Goal: Information Seeking & Learning: Find specific fact

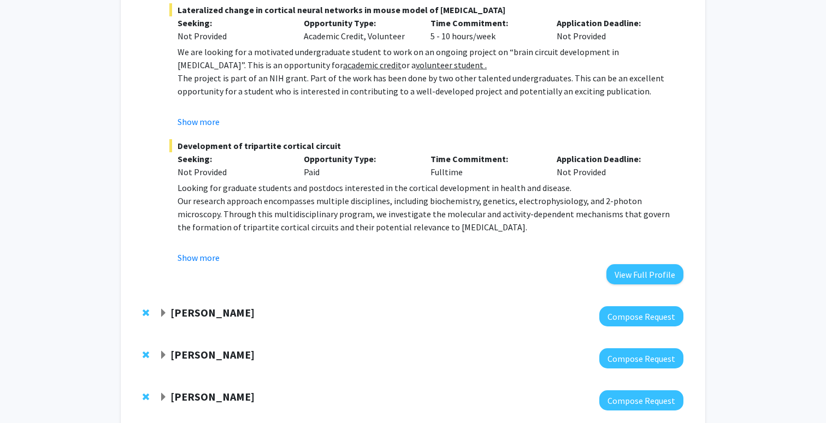
scroll to position [176, 0]
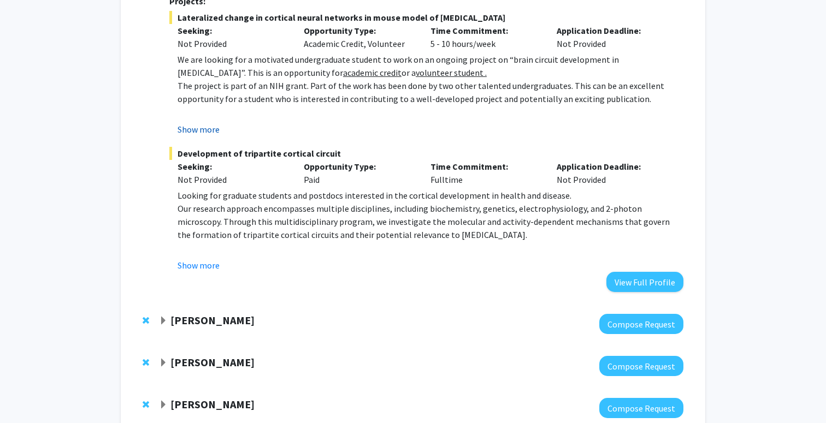
click at [205, 132] on button "Show more" at bounding box center [199, 129] width 42 height 13
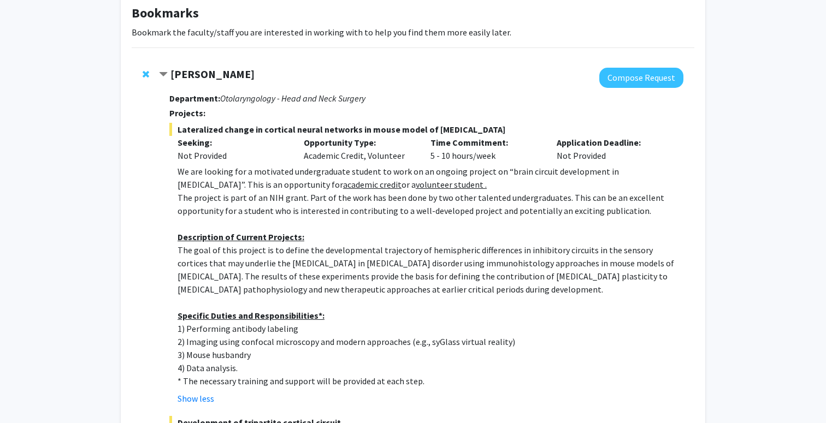
scroll to position [63, 0]
drag, startPoint x: 503, startPoint y: 174, endPoint x: 631, endPoint y: 176, distance: 128.4
click at [631, 176] on p "We are looking for a motivated undergraduate student to work on an ongoing proj…" at bounding box center [431, 179] width 506 height 26
copy p "brain circuit development in autism"
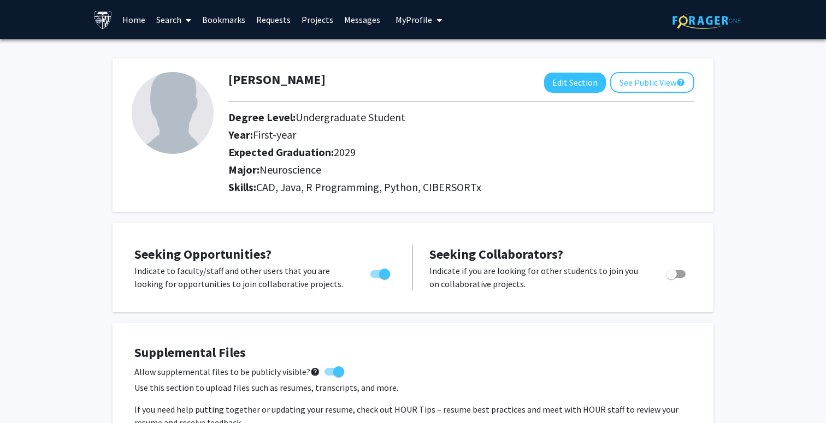
click at [223, 16] on link "Bookmarks" at bounding box center [224, 20] width 54 height 38
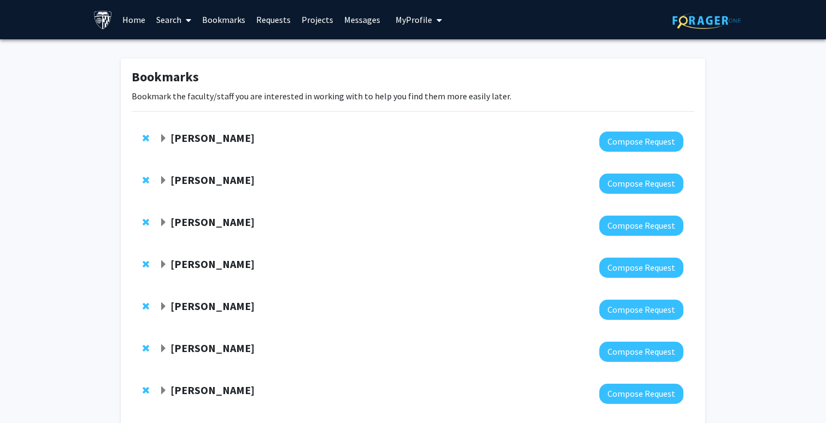
click at [198, 183] on strong "[PERSON_NAME]" at bounding box center [212, 180] width 84 height 14
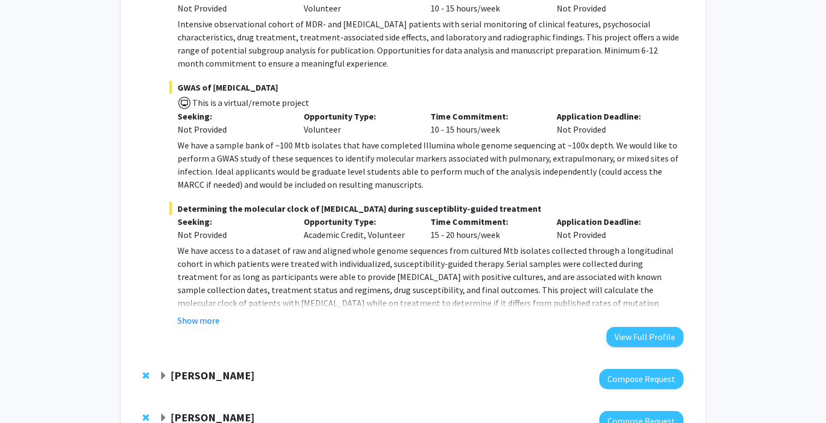
scroll to position [431, 0]
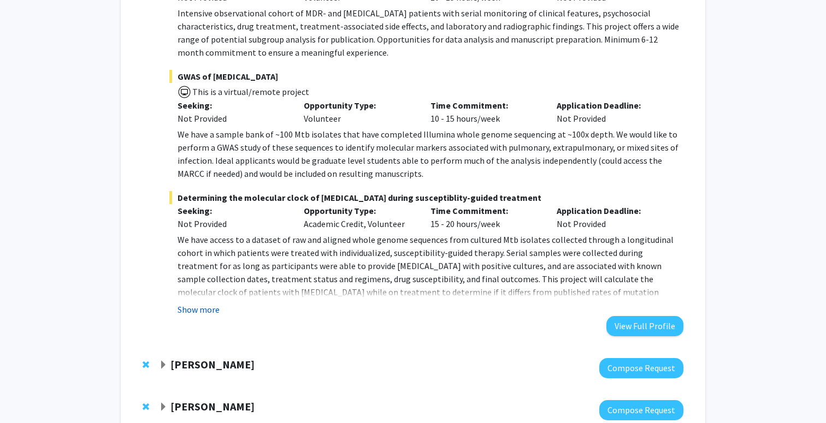
click at [203, 314] on button "Show more" at bounding box center [199, 309] width 42 height 13
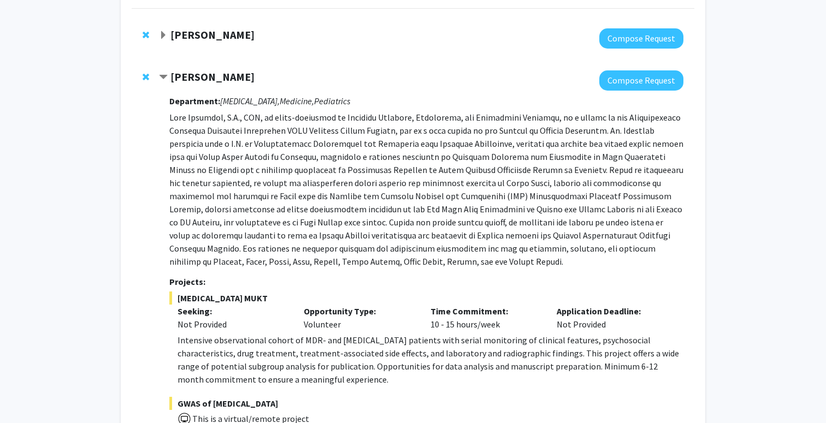
scroll to position [92, 0]
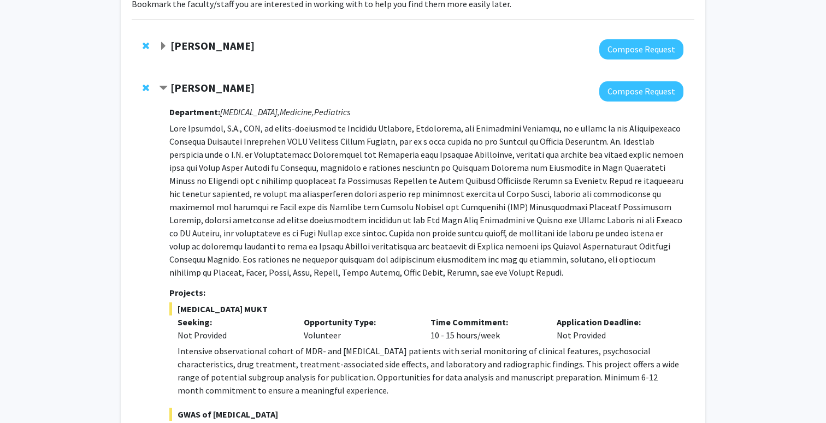
click at [165, 90] on span "Contract Jeffrey Tornheim Bookmark" at bounding box center [163, 88] width 9 height 9
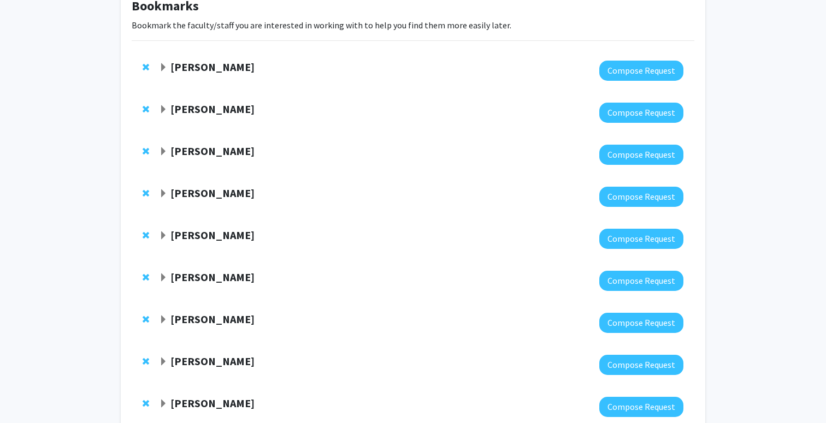
scroll to position [69, 0]
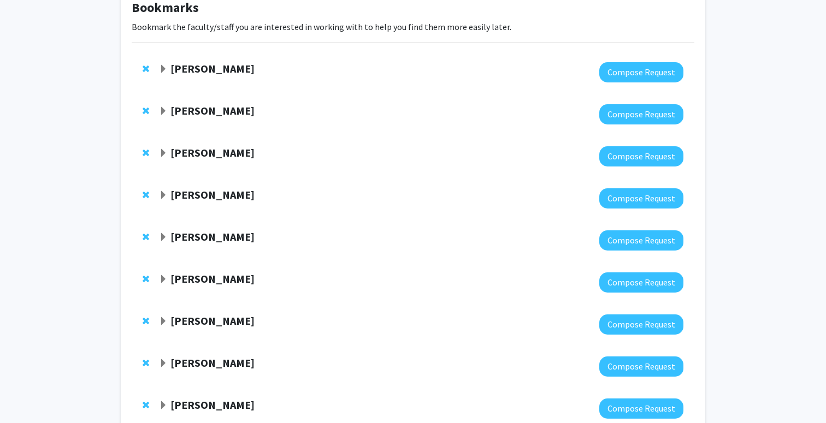
click at [164, 111] on span "Expand Jeffrey Tornheim Bookmark" at bounding box center [163, 111] width 9 height 9
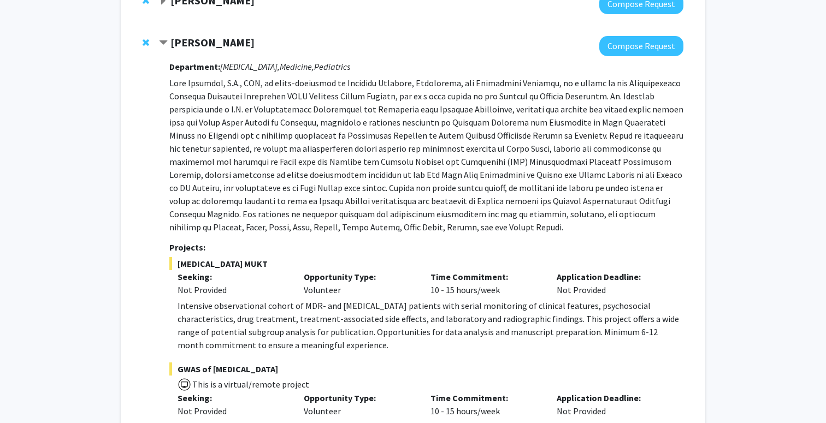
scroll to position [145, 0]
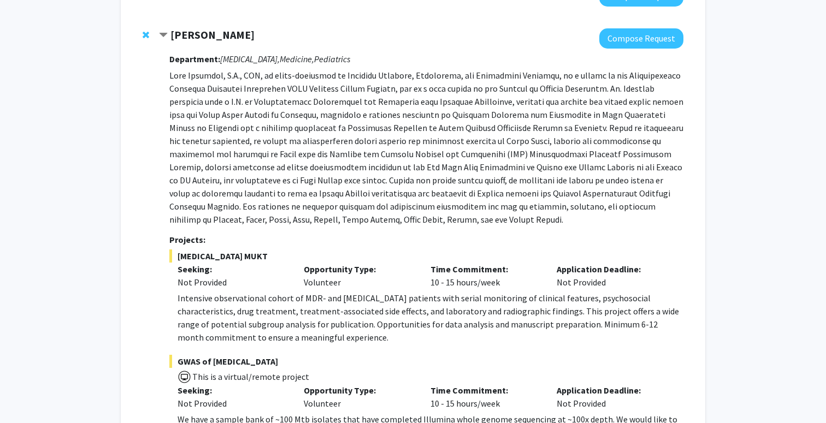
drag, startPoint x: 171, startPoint y: 42, endPoint x: 256, endPoint y: 39, distance: 85.3
click at [256, 39] on div "[PERSON_NAME]" at bounding box center [277, 35] width 236 height 14
copy strong "[PERSON_NAME]"
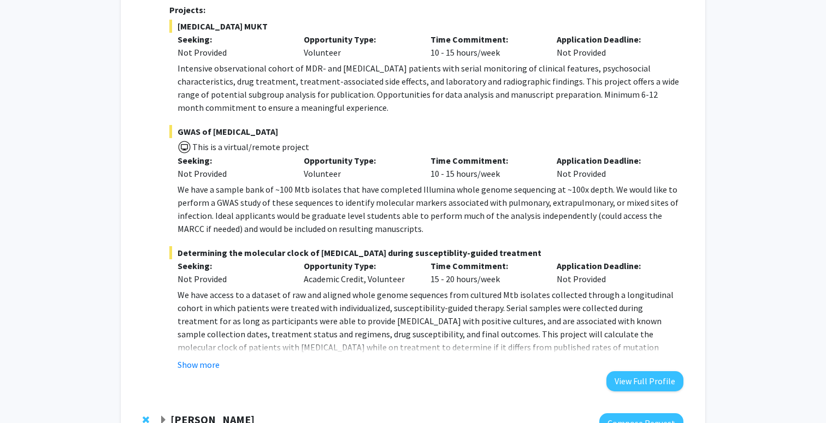
scroll to position [390, 0]
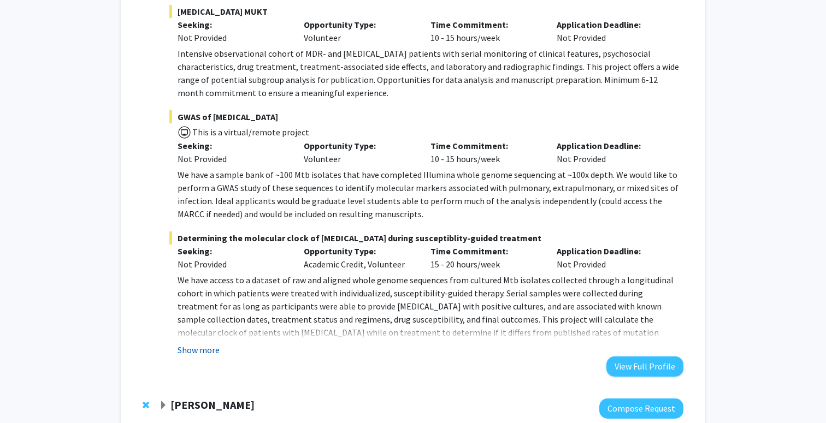
click at [202, 353] on button "Show more" at bounding box center [199, 350] width 42 height 13
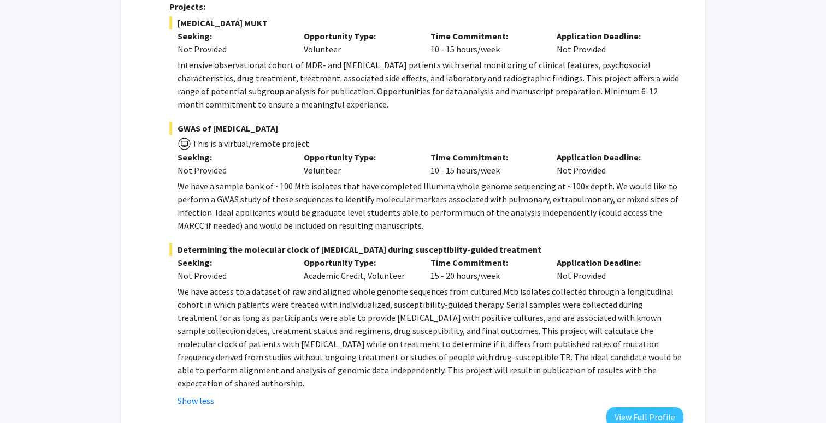
scroll to position [376, 0]
